Goal: Information Seeking & Learning: Check status

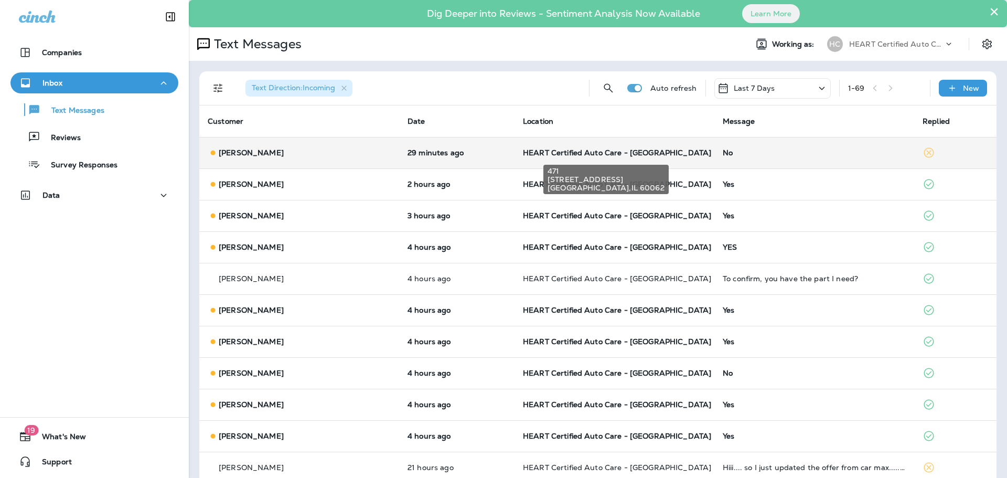
click at [586, 153] on span "HEART Certified Auto Care - [GEOGRAPHIC_DATA]" at bounding box center [617, 152] width 188 height 9
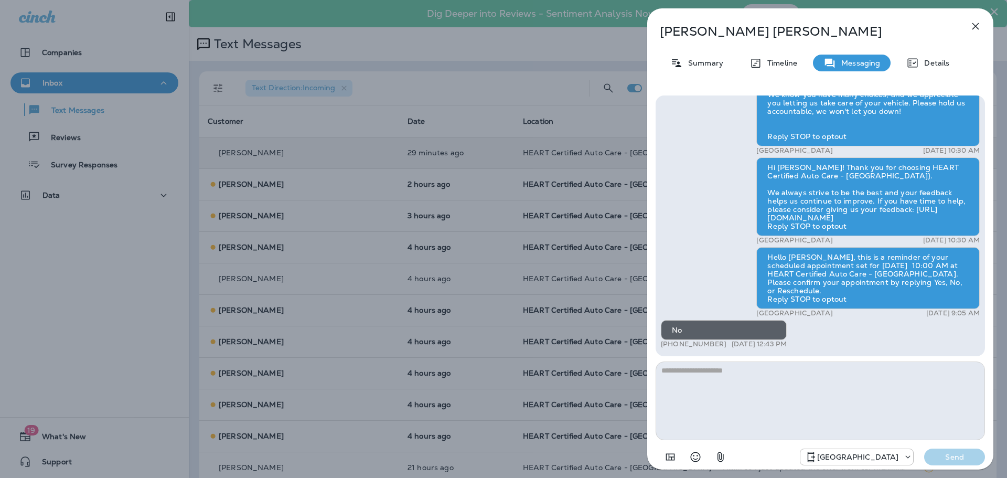
click at [978, 30] on icon "button" at bounding box center [975, 26] width 13 height 13
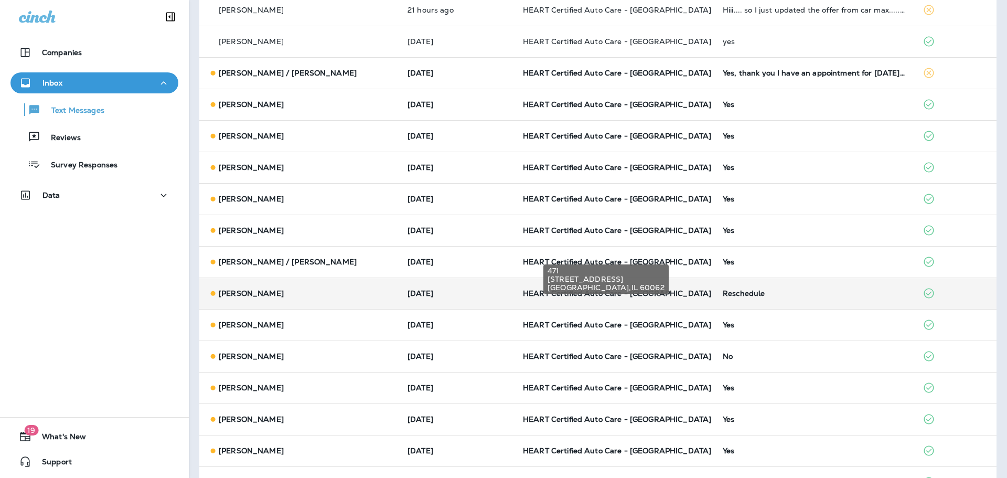
scroll to position [420, 0]
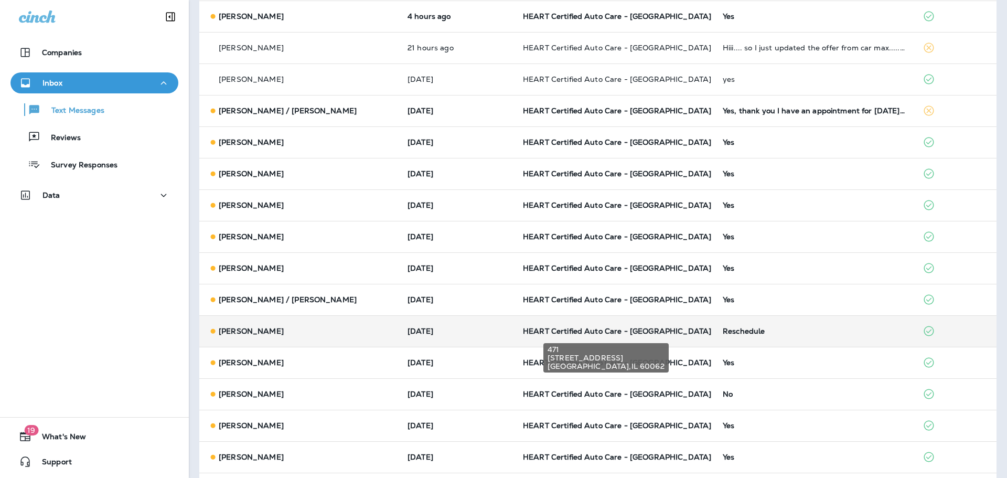
click at [523, 330] on span "HEART Certified Auto Care - [GEOGRAPHIC_DATA]" at bounding box center [617, 330] width 188 height 9
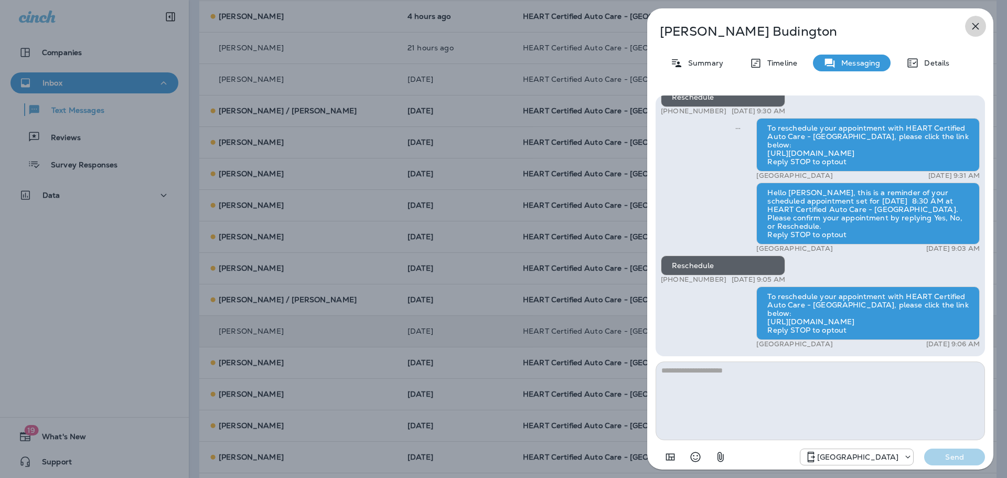
click at [976, 25] on icon "button" at bounding box center [976, 26] width 7 height 7
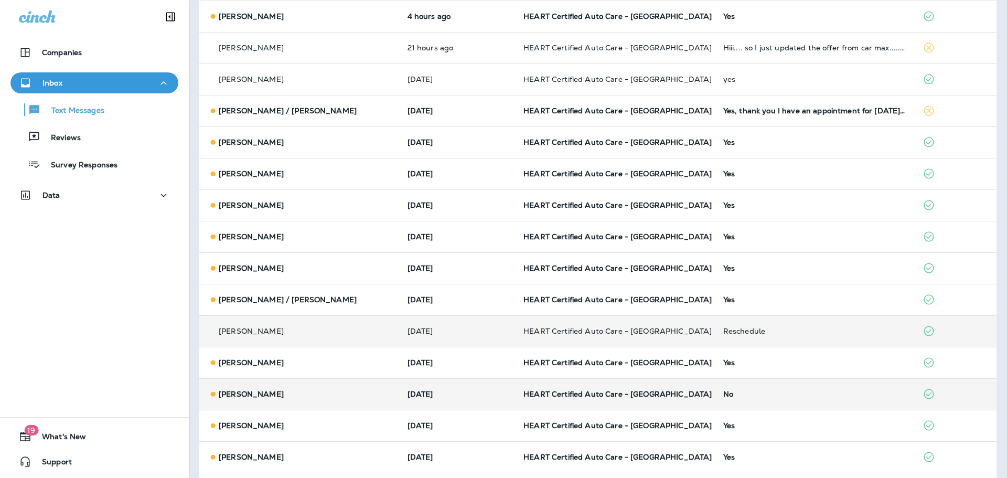
click at [346, 399] on div "[PERSON_NAME]" at bounding box center [299, 394] width 183 height 11
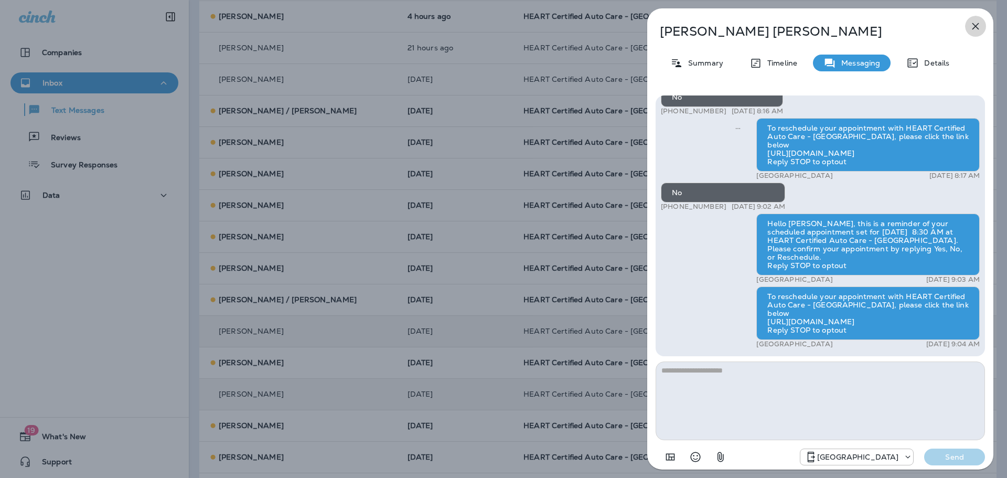
click at [976, 26] on icon "button" at bounding box center [976, 26] width 7 height 7
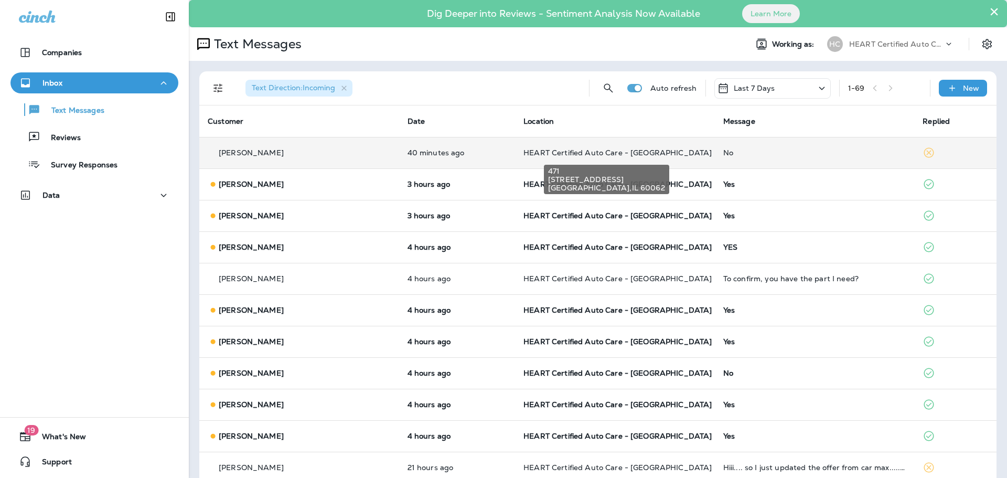
click at [545, 151] on span "HEART Certified Auto Care - [GEOGRAPHIC_DATA]" at bounding box center [618, 152] width 188 height 9
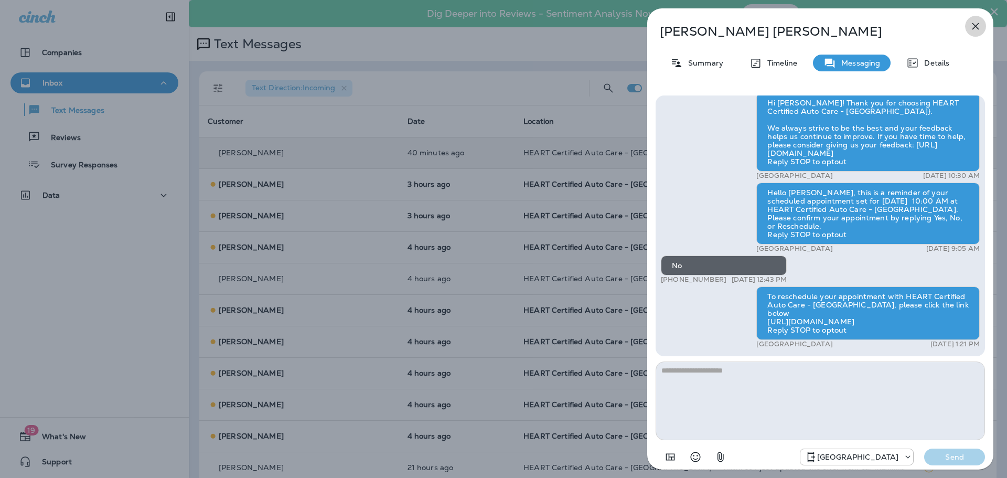
click at [977, 25] on icon "button" at bounding box center [976, 26] width 7 height 7
